Goal: Check status: Check status

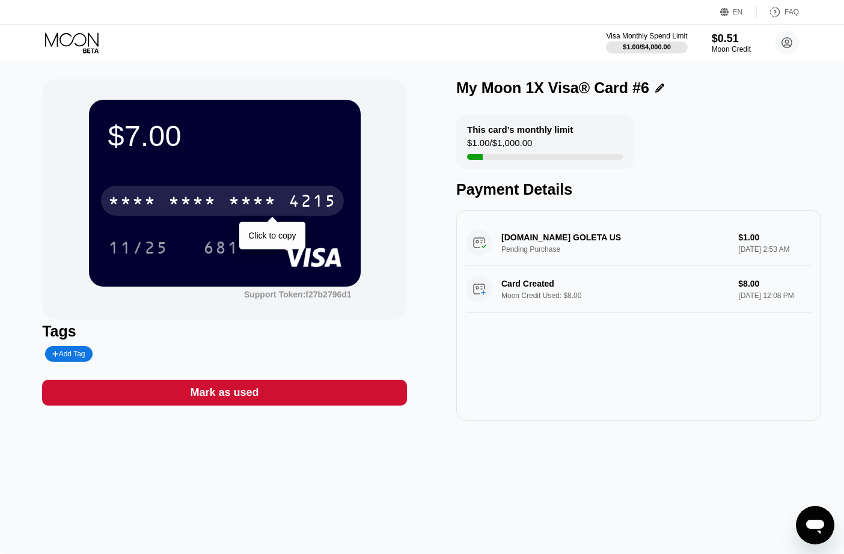
click at [293, 202] on div "4215" at bounding box center [312, 202] width 48 height 19
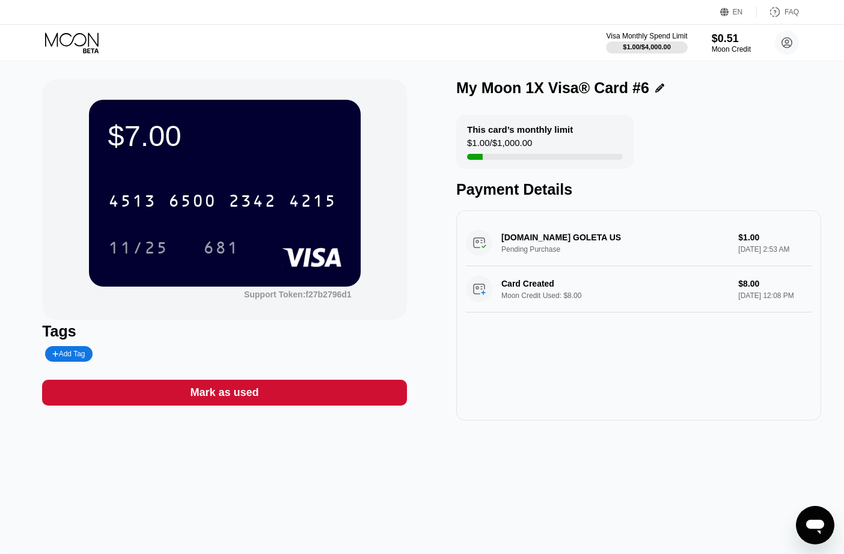
click at [76, 40] on icon at bounding box center [73, 42] width 56 height 21
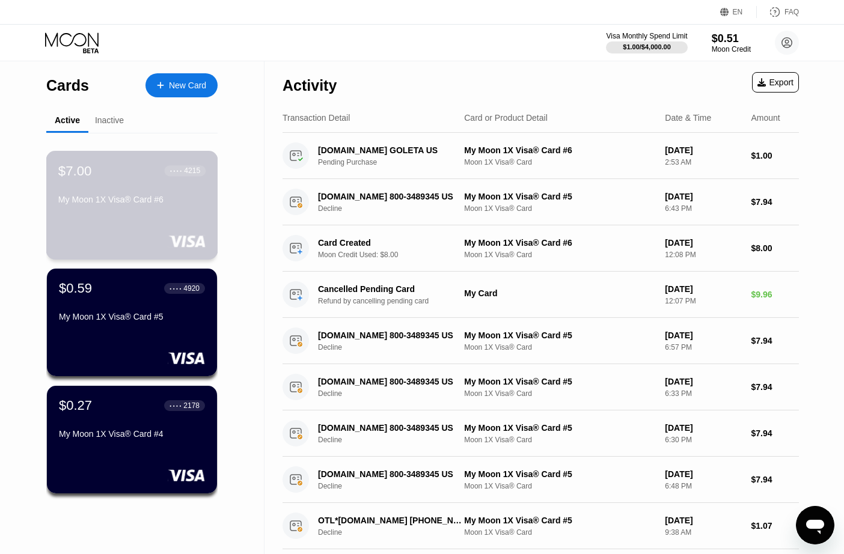
click at [137, 228] on div "$7.00 ● ● ● ● 4215 My Moon 1X Visa® Card #6" at bounding box center [132, 205] width 172 height 109
